Goal: Task Accomplishment & Management: Manage account settings

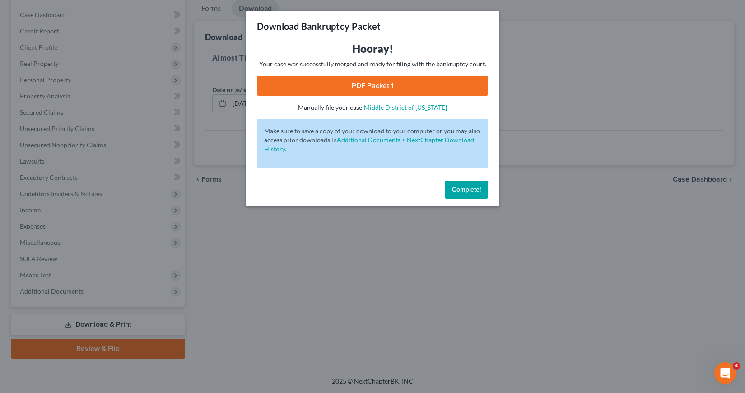
click at [468, 188] on span "Complete!" at bounding box center [466, 190] width 29 height 8
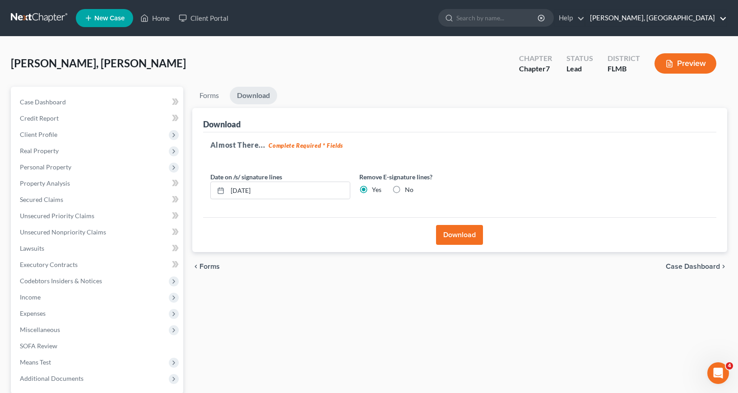
click at [726, 18] on link "[PERSON_NAME], [GEOGRAPHIC_DATA]" at bounding box center [656, 18] width 141 height 16
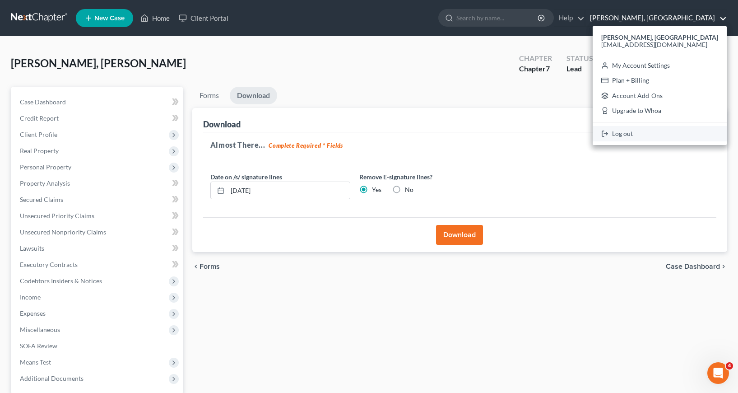
click at [635, 135] on link "Log out" at bounding box center [660, 133] width 134 height 15
